Goal: Task Accomplishment & Management: Use online tool/utility

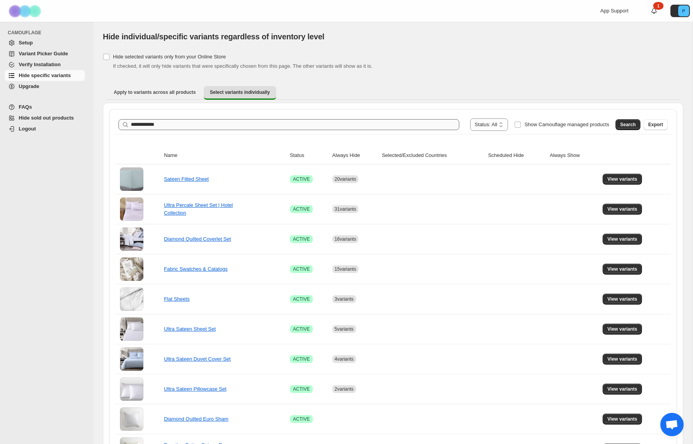
drag, startPoint x: 122, startPoint y: 126, endPoint x: 138, endPoint y: 125, distance: 16.0
click at [111, 126] on div "**********" at bounding box center [393, 331] width 568 height 444
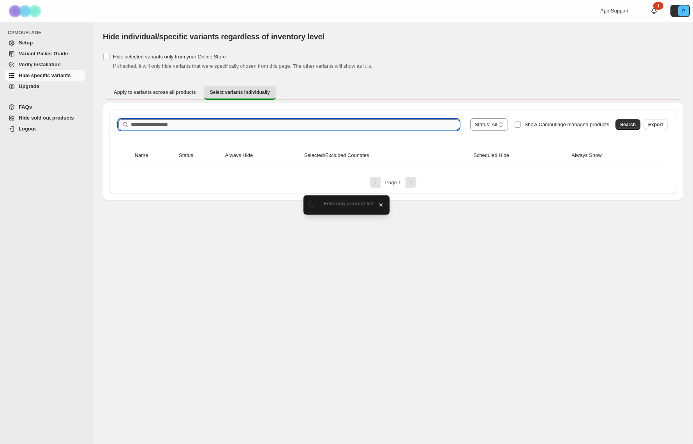
click at [305, 126] on input "Search product name" at bounding box center [295, 124] width 328 height 11
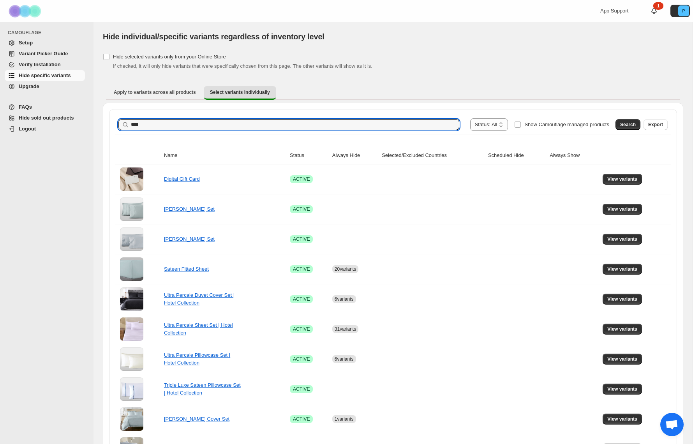
click at [628, 123] on span "Search" at bounding box center [628, 125] width 16 height 6
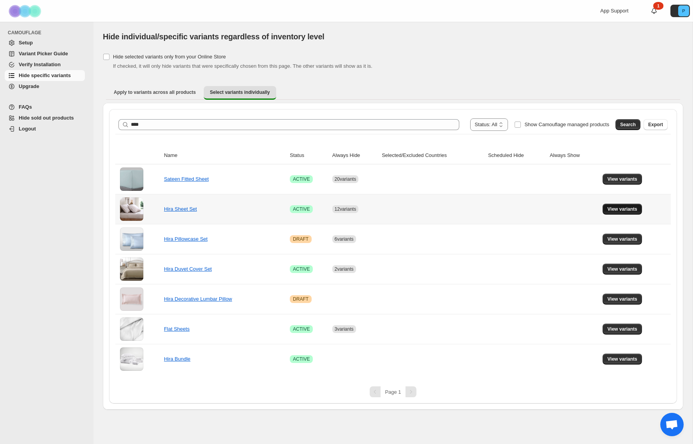
click at [617, 205] on button "View variants" at bounding box center [621, 209] width 39 height 11
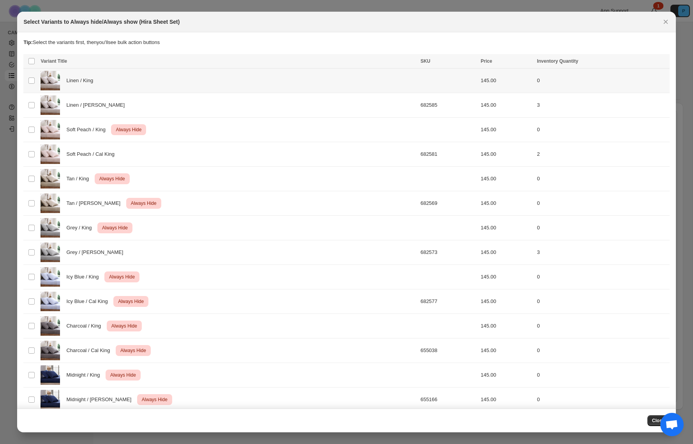
click at [589, 86] on td "0" at bounding box center [601, 81] width 135 height 25
click at [491, 63] on span "Always hide" at bounding box center [494, 62] width 27 height 6
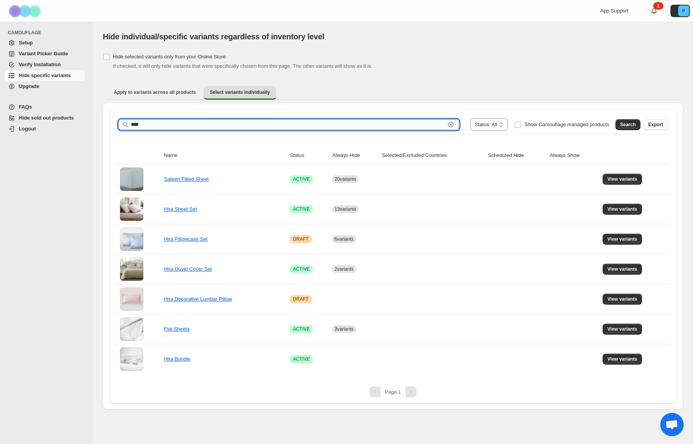
drag, startPoint x: 153, startPoint y: 124, endPoint x: 147, endPoint y: 125, distance: 6.7
click at [147, 124] on input "****" at bounding box center [288, 124] width 314 height 11
click at [629, 270] on span "View variants" at bounding box center [622, 269] width 30 height 6
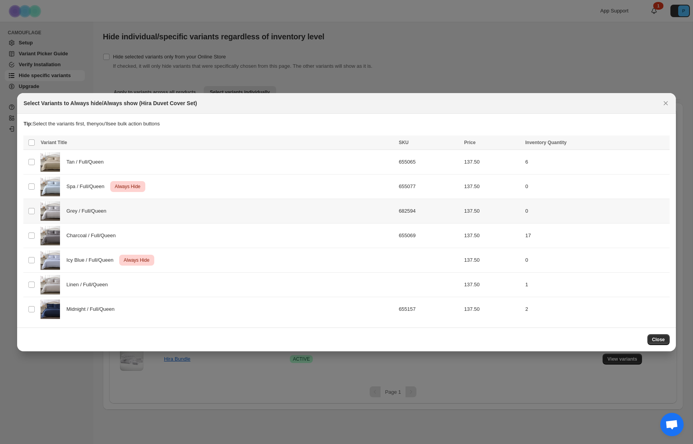
click at [551, 210] on td "0" at bounding box center [596, 211] width 146 height 25
click at [499, 144] on span "Always hide" at bounding box center [494, 143] width 27 height 6
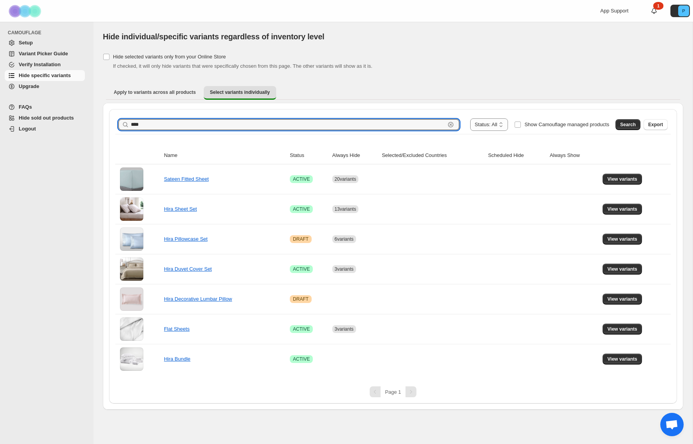
drag, startPoint x: 144, startPoint y: 129, endPoint x: 125, endPoint y: 127, distance: 19.6
click at [125, 127] on div "**** Clear" at bounding box center [288, 124] width 341 height 11
type input "**********"
click at [623, 123] on span "Search" at bounding box center [628, 125] width 16 height 6
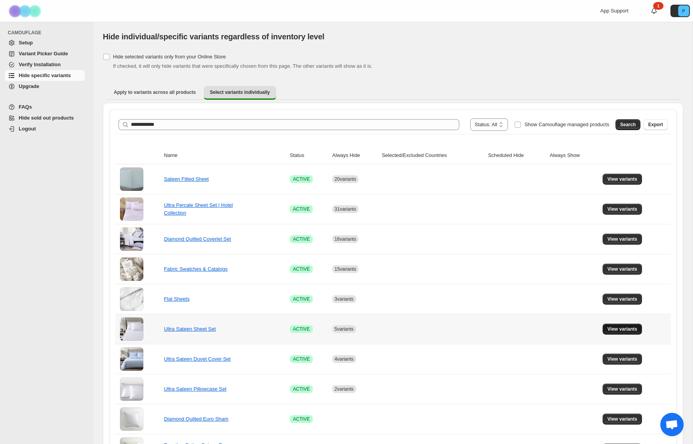
click at [621, 331] on span "View variants" at bounding box center [622, 329] width 30 height 6
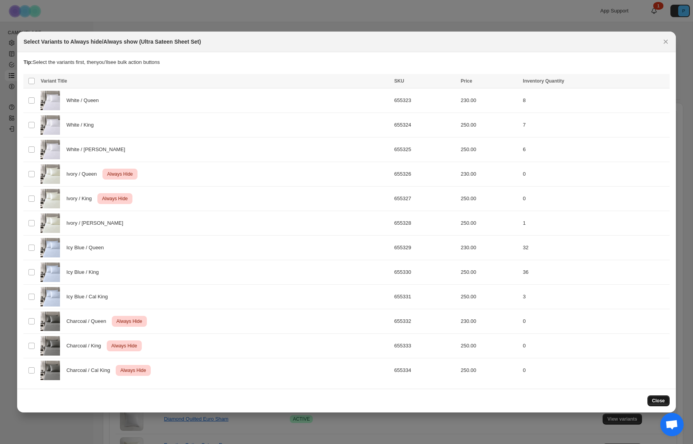
click at [661, 402] on span "Close" at bounding box center [658, 401] width 13 height 6
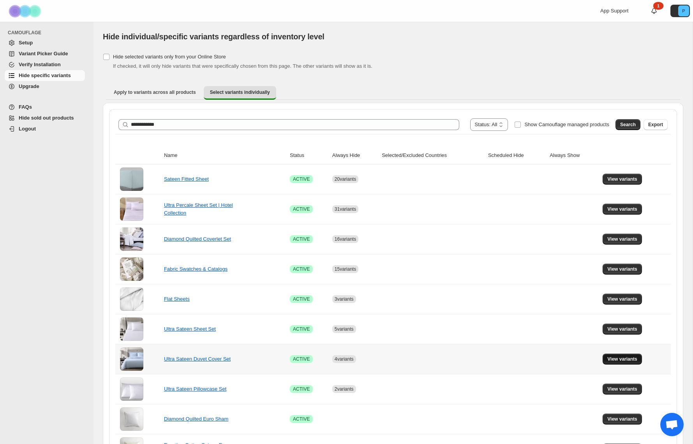
click at [618, 361] on span "View variants" at bounding box center [622, 359] width 30 height 6
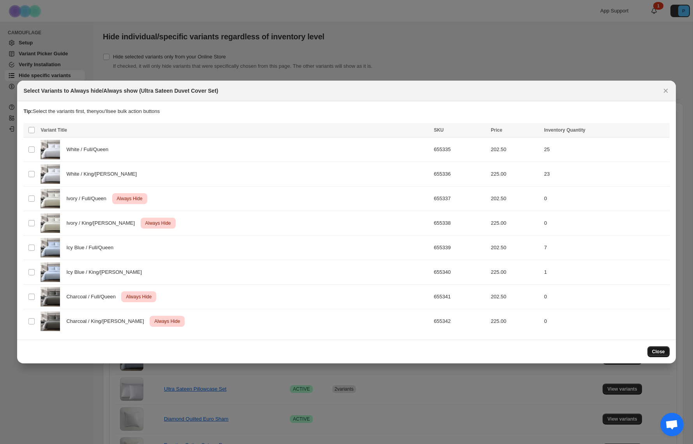
click at [662, 352] on span "Close" at bounding box center [658, 352] width 13 height 6
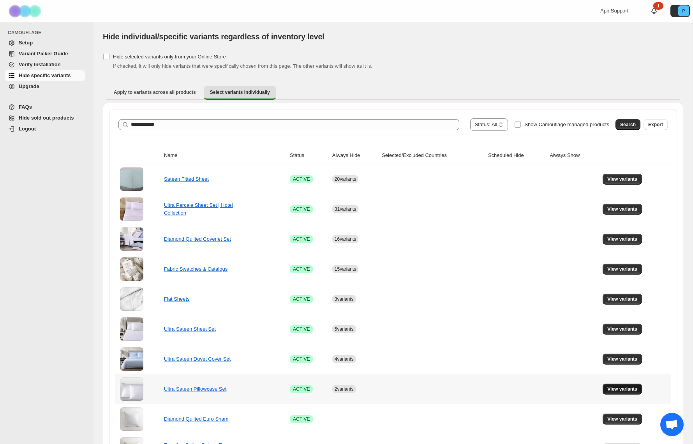
click at [620, 389] on span "View variants" at bounding box center [622, 389] width 30 height 6
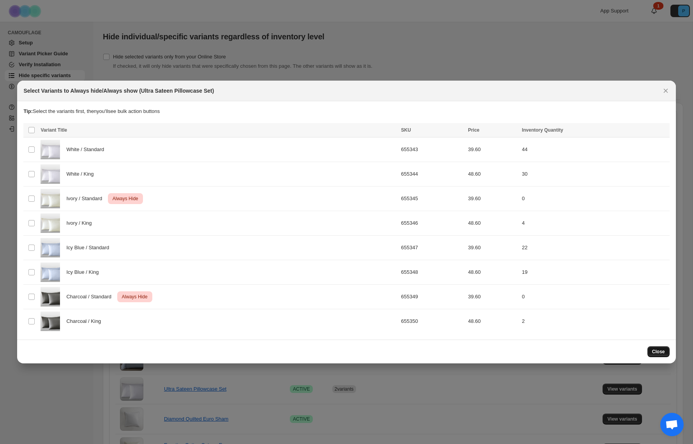
click at [657, 355] on button "Close" at bounding box center [658, 351] width 22 height 11
